Goal: Register for event/course

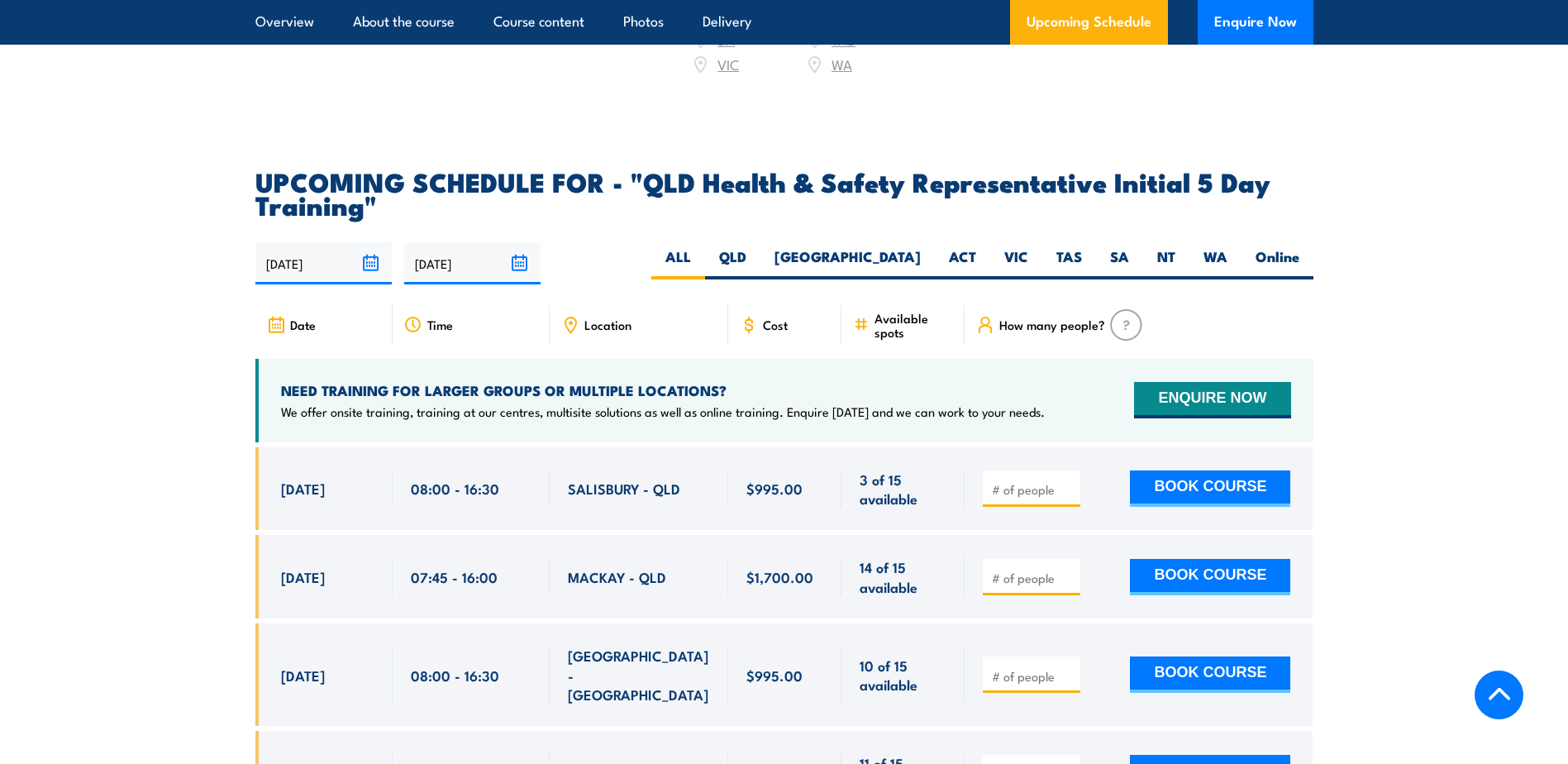
scroll to position [2812, 0]
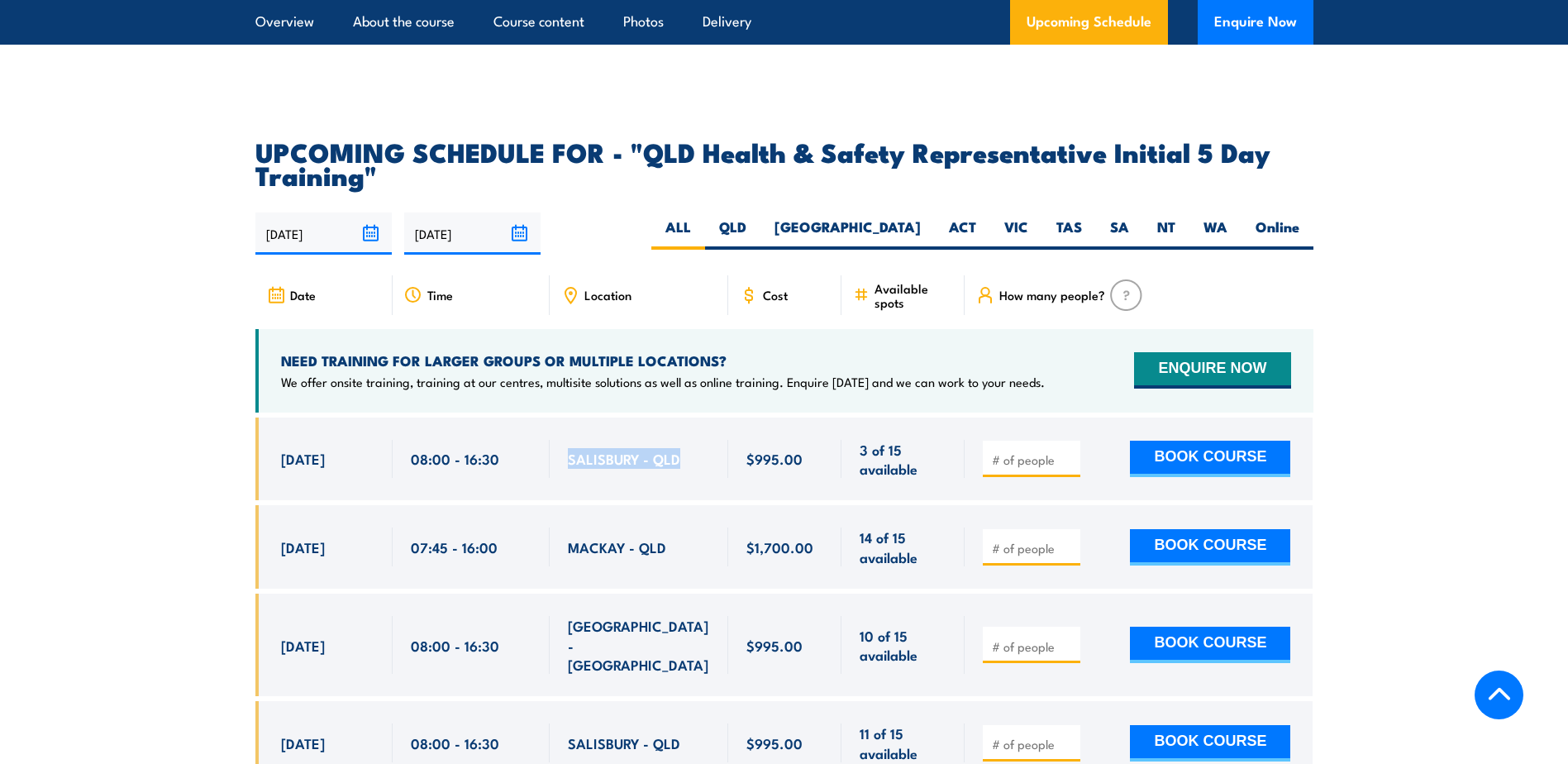
drag, startPoint x: 565, startPoint y: 453, endPoint x: 726, endPoint y: 453, distance: 161.0
click at [726, 453] on div "SALISBURY - QLD" at bounding box center [639, 459] width 178 height 83
drag, startPoint x: 726, startPoint y: 453, endPoint x: 705, endPoint y: 450, distance: 21.2
click at [705, 450] on div "SALISBURY - QLD" at bounding box center [639, 458] width 142 height 39
drag, startPoint x: 279, startPoint y: 451, endPoint x: 375, endPoint y: 451, distance: 96.0
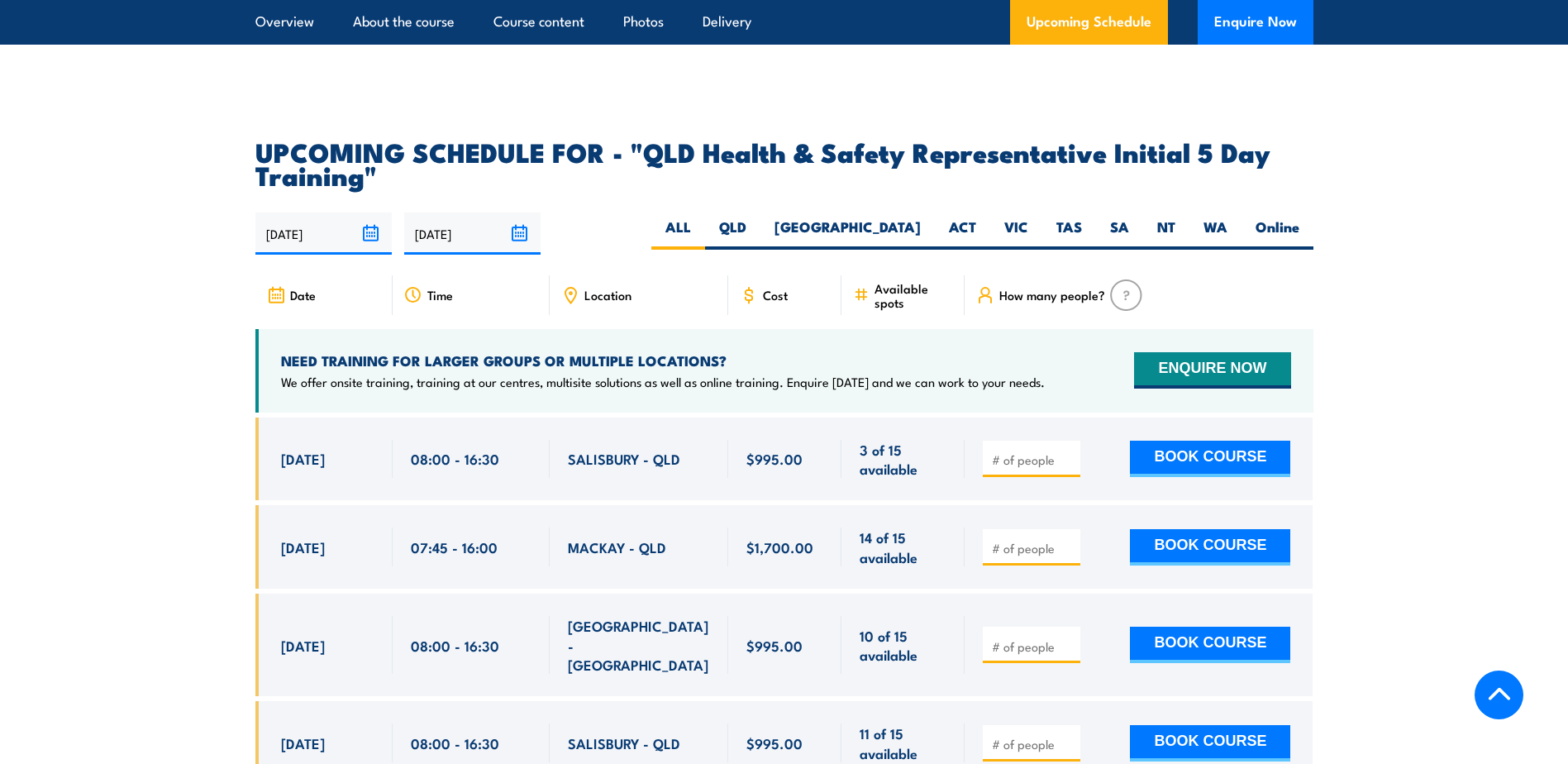
click at [375, 451] on div "[DATE] 08:00 - 08:00" at bounding box center [323, 459] width 138 height 83
click at [383, 451] on div "[DATE] 08:00 - 08:00" at bounding box center [323, 459] width 138 height 83
drag, startPoint x: 736, startPoint y: 455, endPoint x: 926, endPoint y: 453, distance: 190.0
click at [926, 453] on div "[DATE] 08:00 - 08:00" at bounding box center [784, 459] width 1058 height 83
drag, startPoint x: 926, startPoint y: 453, endPoint x: 872, endPoint y: 443, distance: 54.9
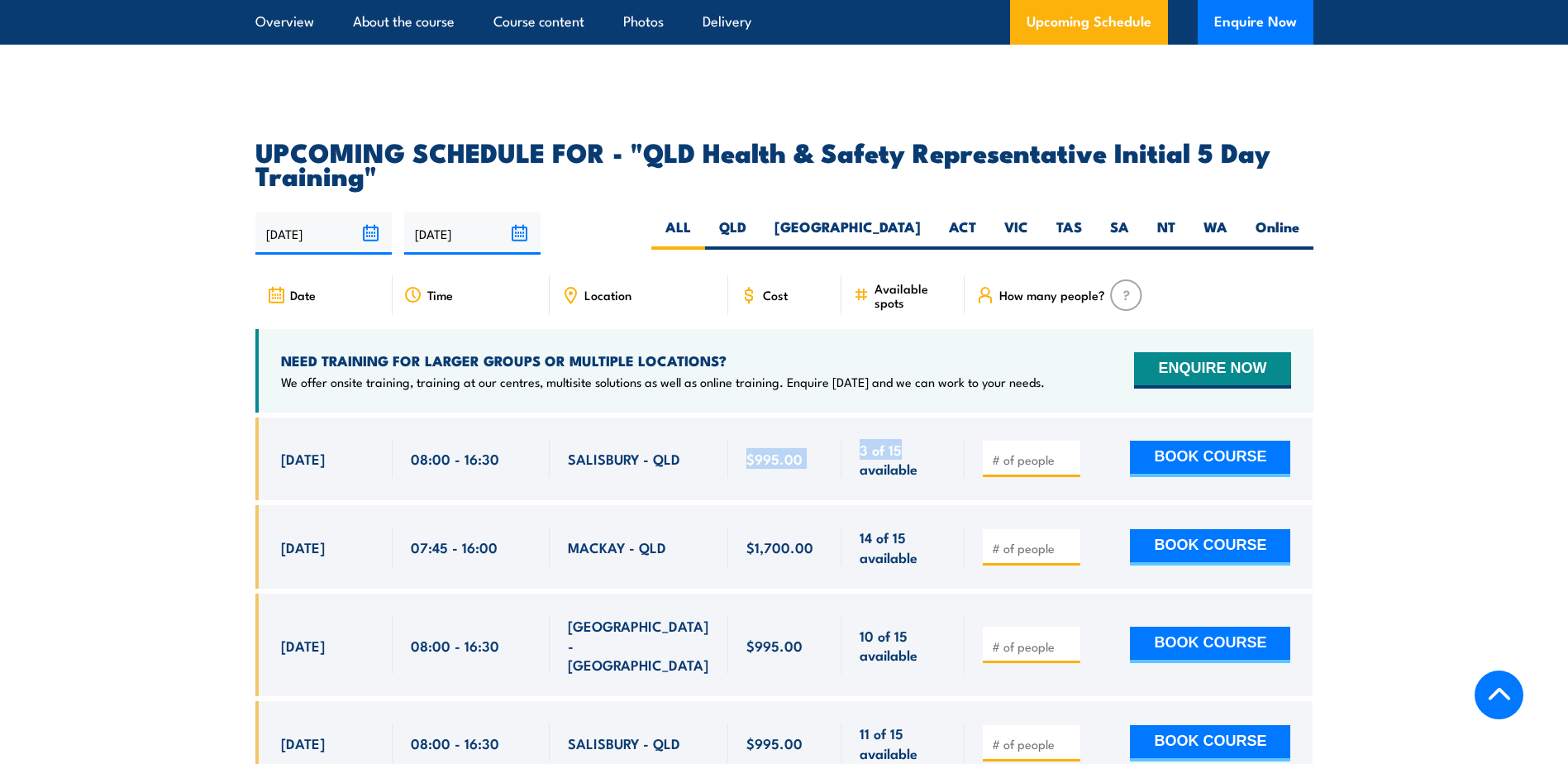
click at [872, 443] on span "3 of 15 available" at bounding box center [903, 458] width 87 height 39
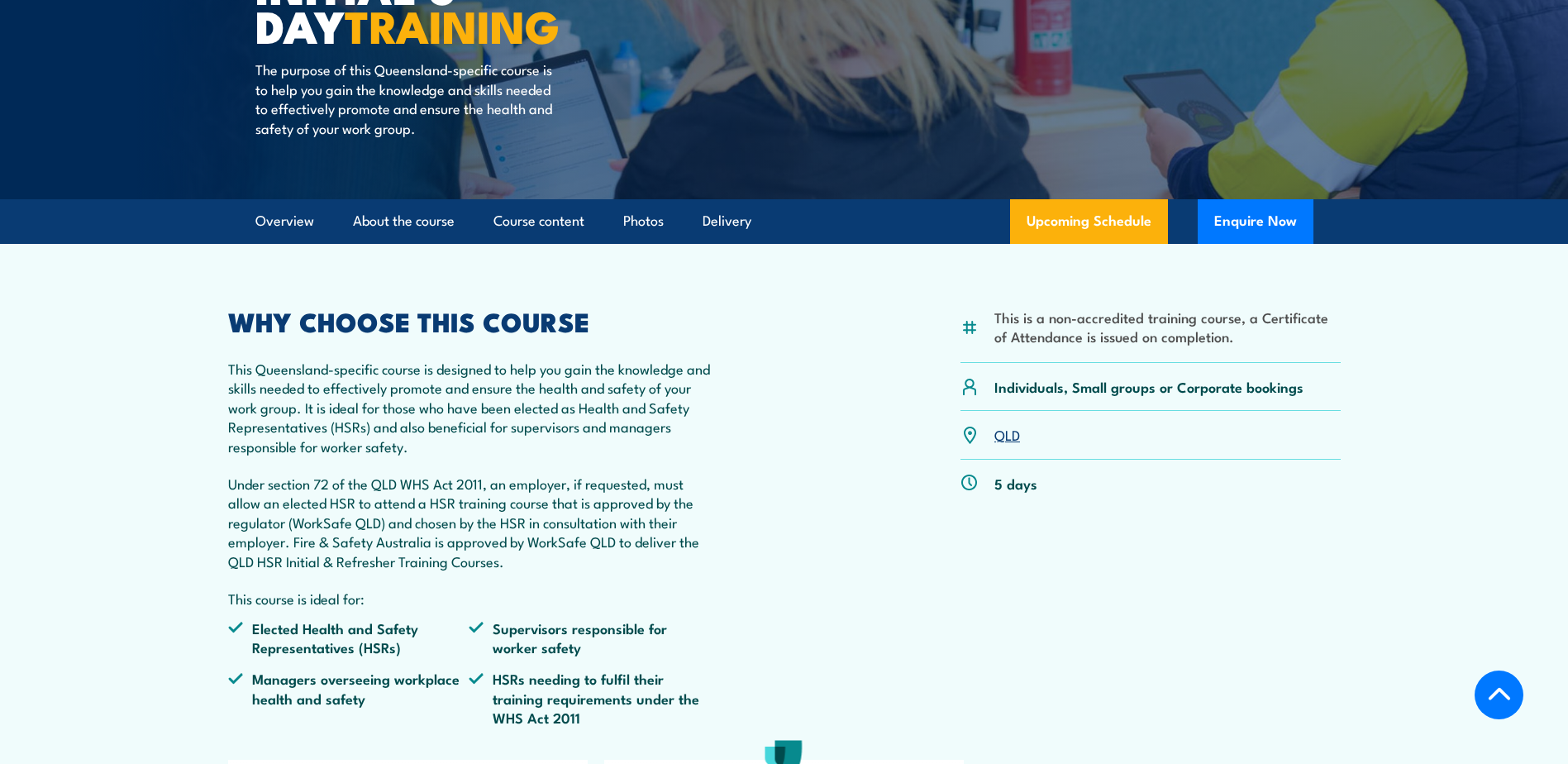
scroll to position [0, 0]
